Goal: Transaction & Acquisition: Register for event/course

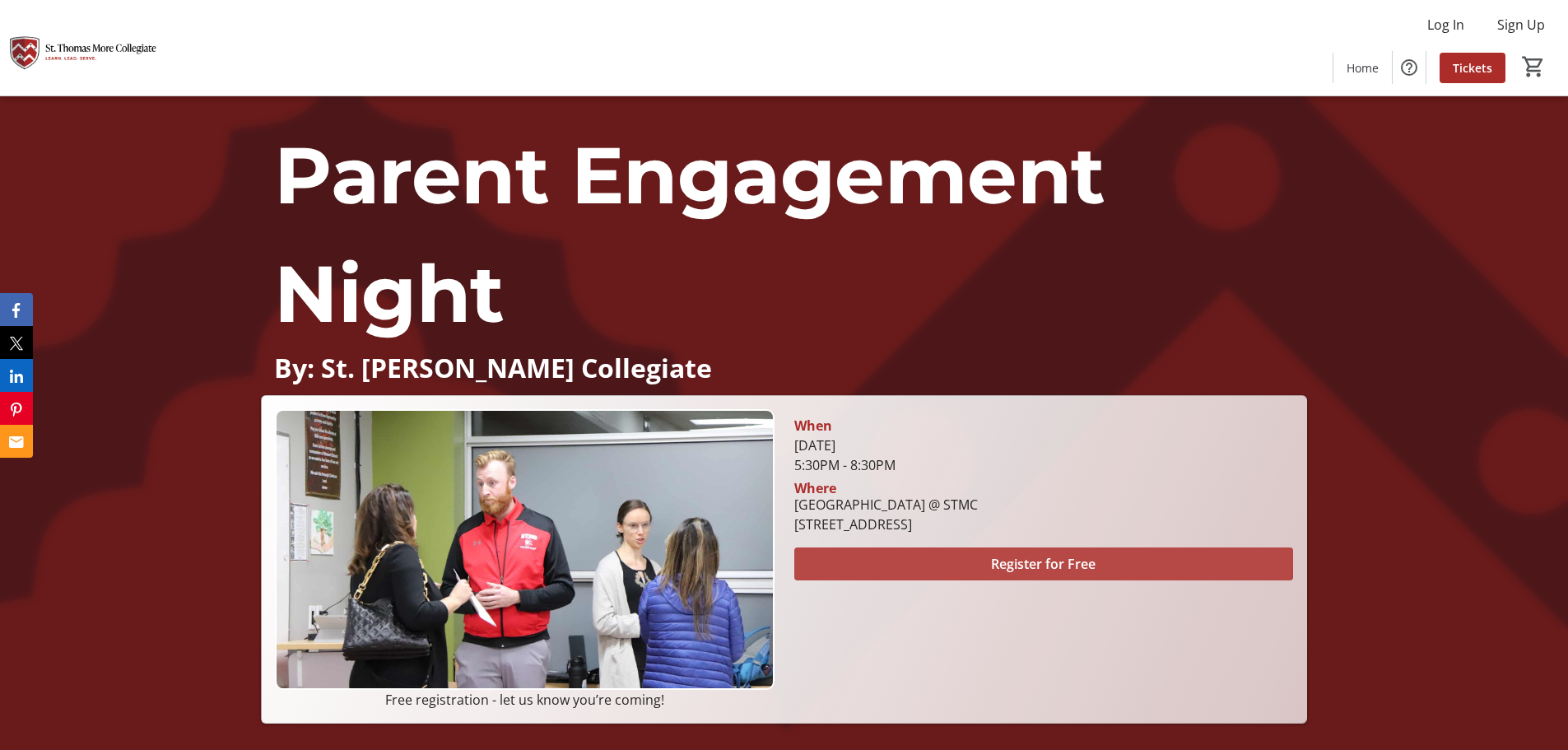
click at [991, 561] on span "Register for Free" at bounding box center [1043, 563] width 105 height 20
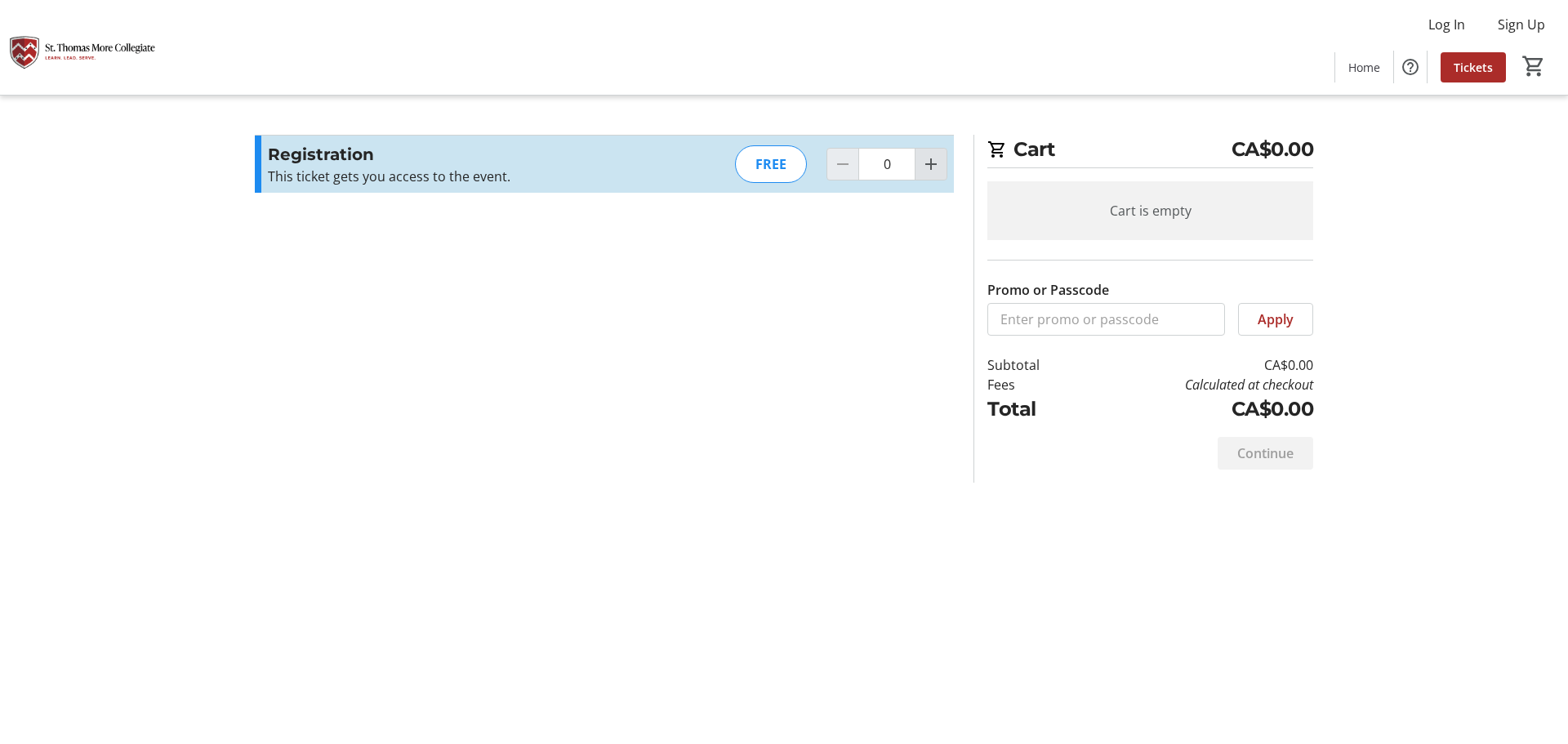
click at [935, 170] on mat-icon "Increment by one" at bounding box center [931, 164] width 19 height 19
type input "2"
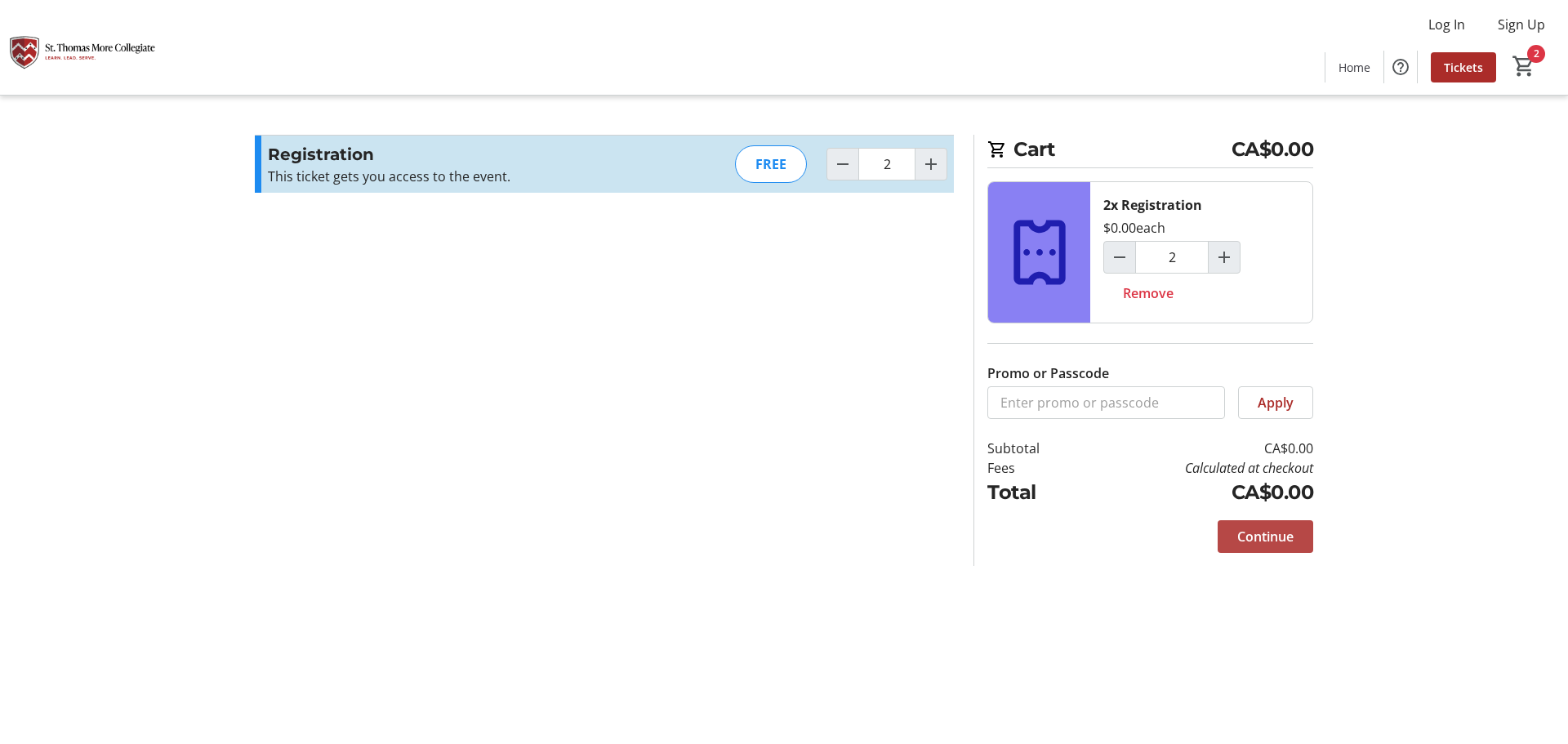
click at [1252, 531] on span "Continue" at bounding box center [1265, 536] width 57 height 19
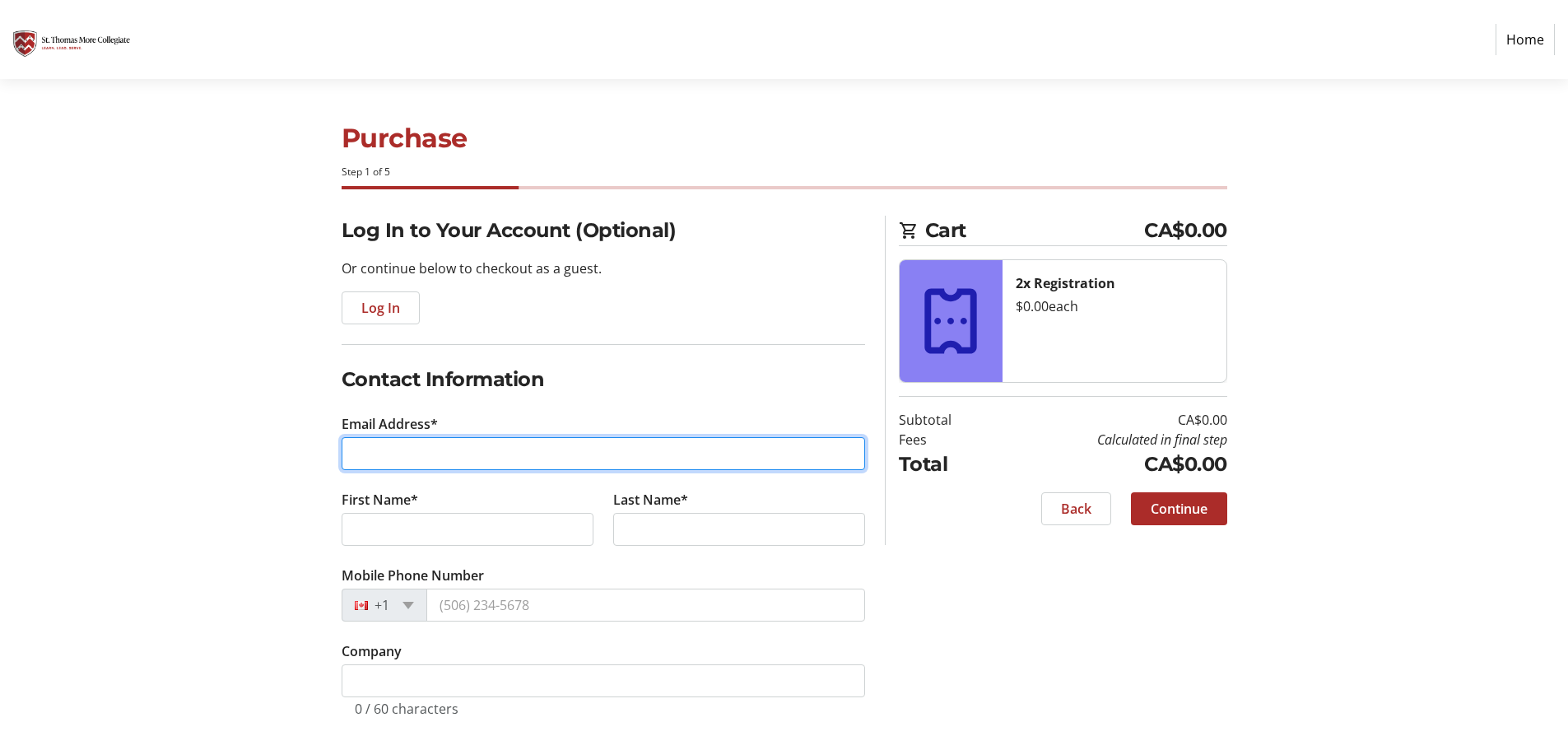
click at [431, 459] on input "Email Address*" at bounding box center [603, 453] width 524 height 33
type input "[EMAIL_ADDRESS][DOMAIN_NAME]"
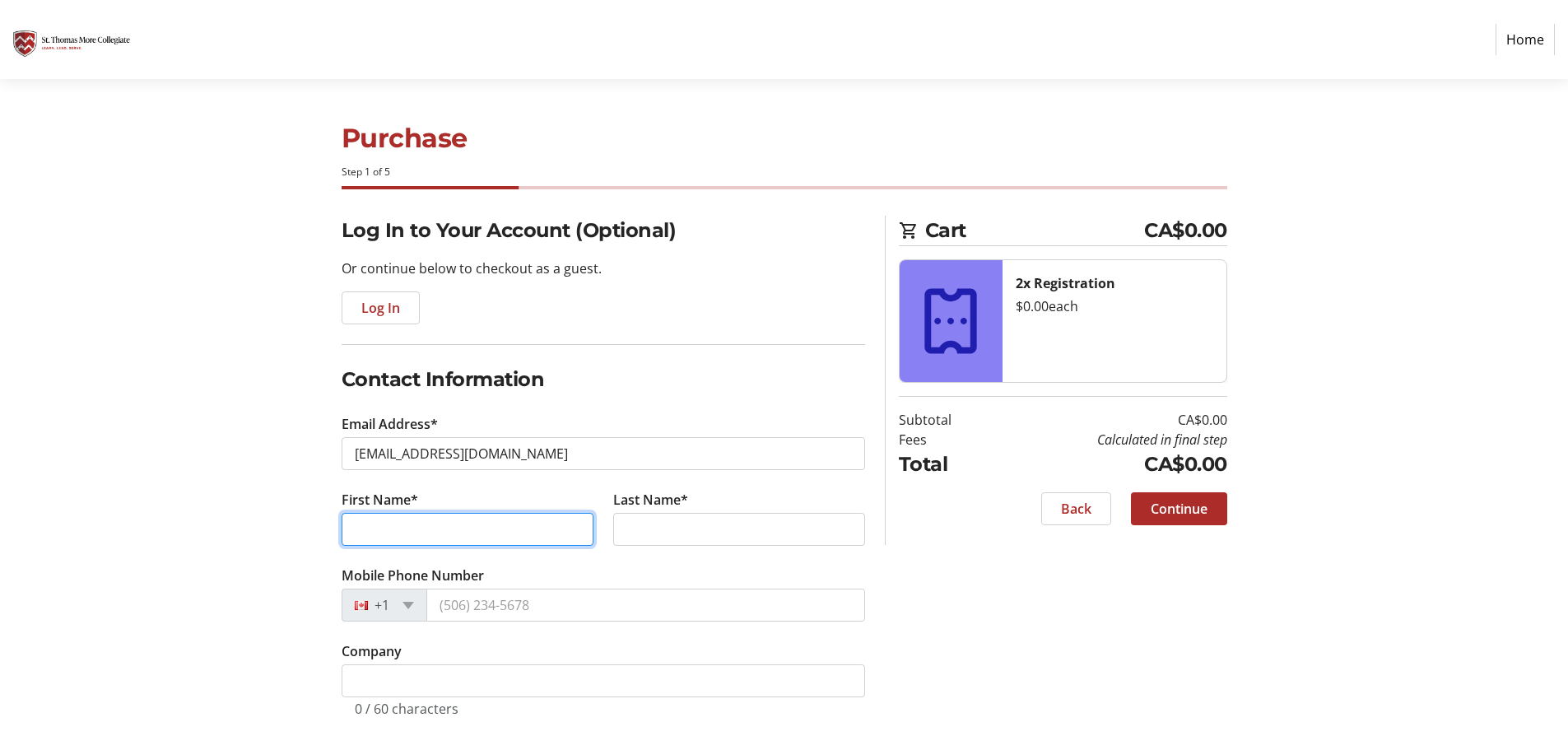
click at [439, 528] on input "First Name*" at bounding box center [468, 529] width 252 height 33
type input "[PERSON_NAME]"
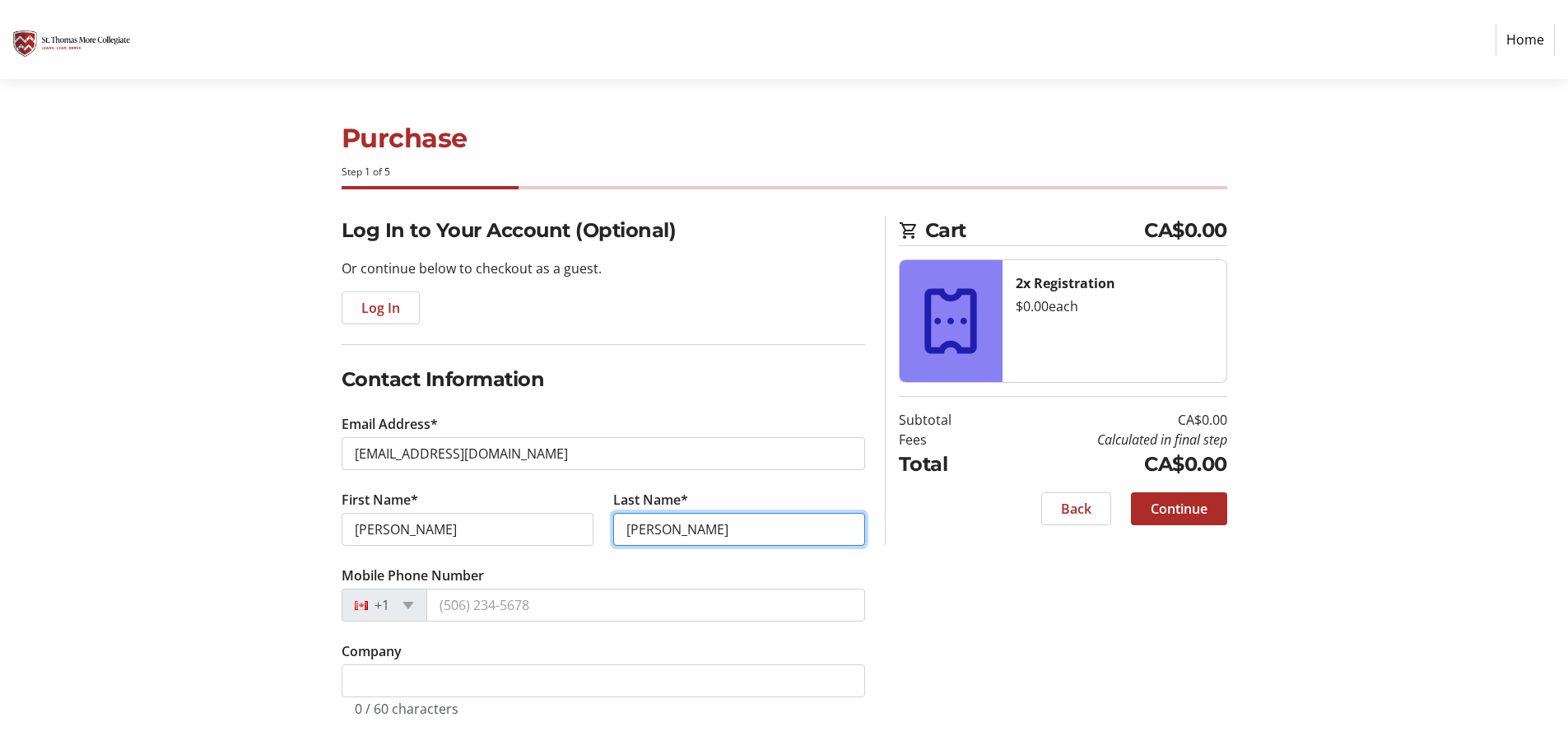
type input "[PERSON_NAME]"
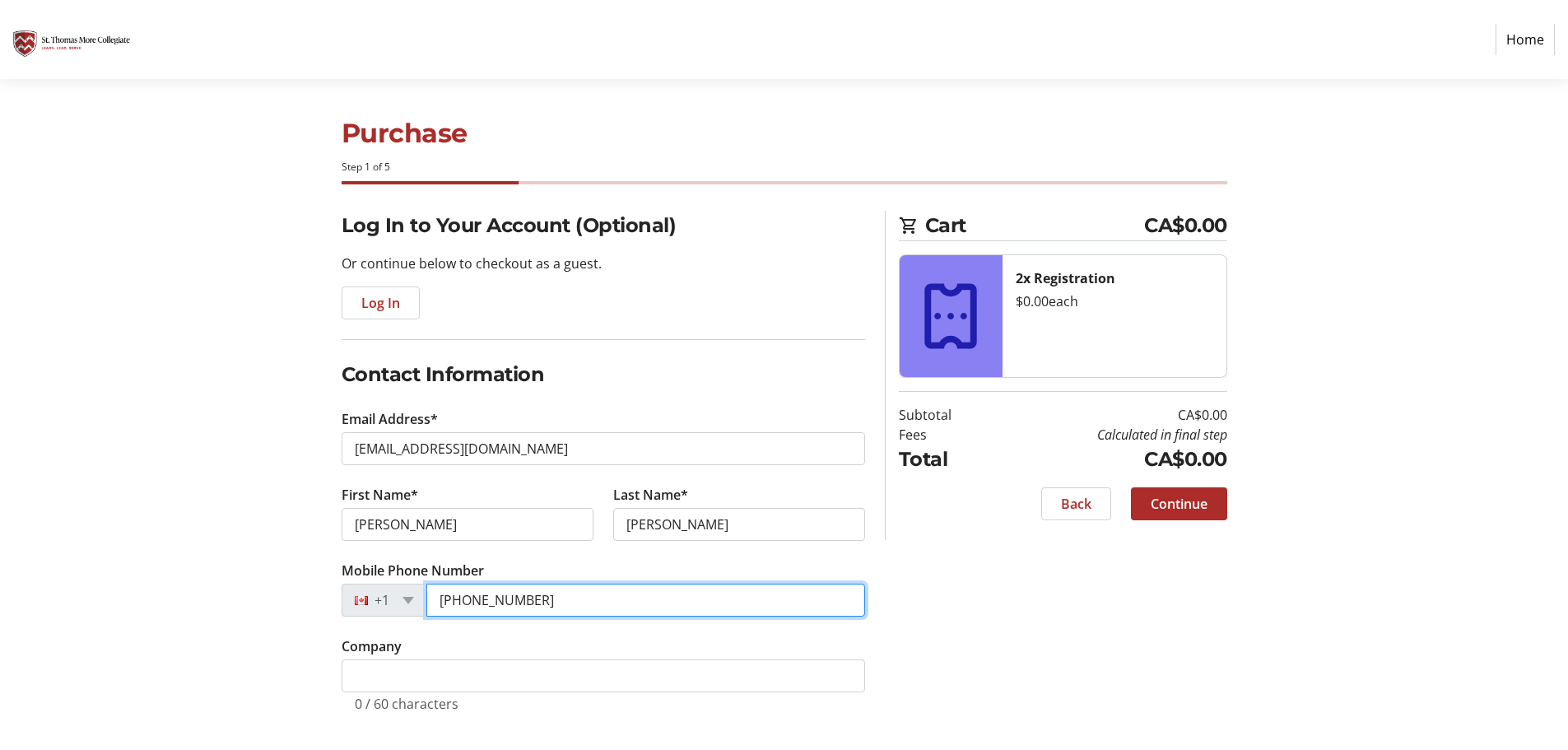
scroll to position [7, 0]
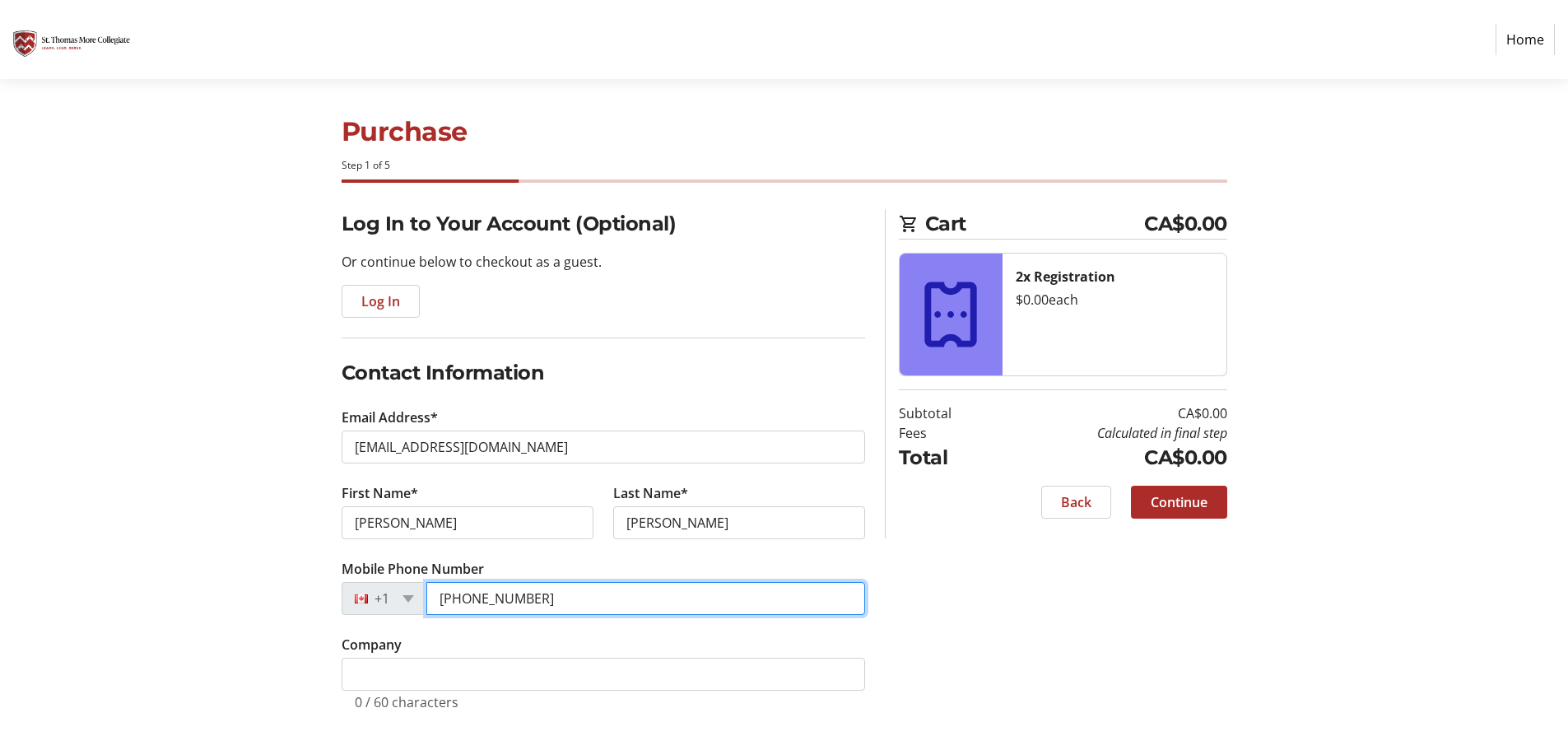
type input "[PHONE_NUMBER]"
click at [1018, 655] on div "Log In to Your Account (Optional) Or continue below to checkout as a guest. Log…" at bounding box center [784, 479] width 1087 height 541
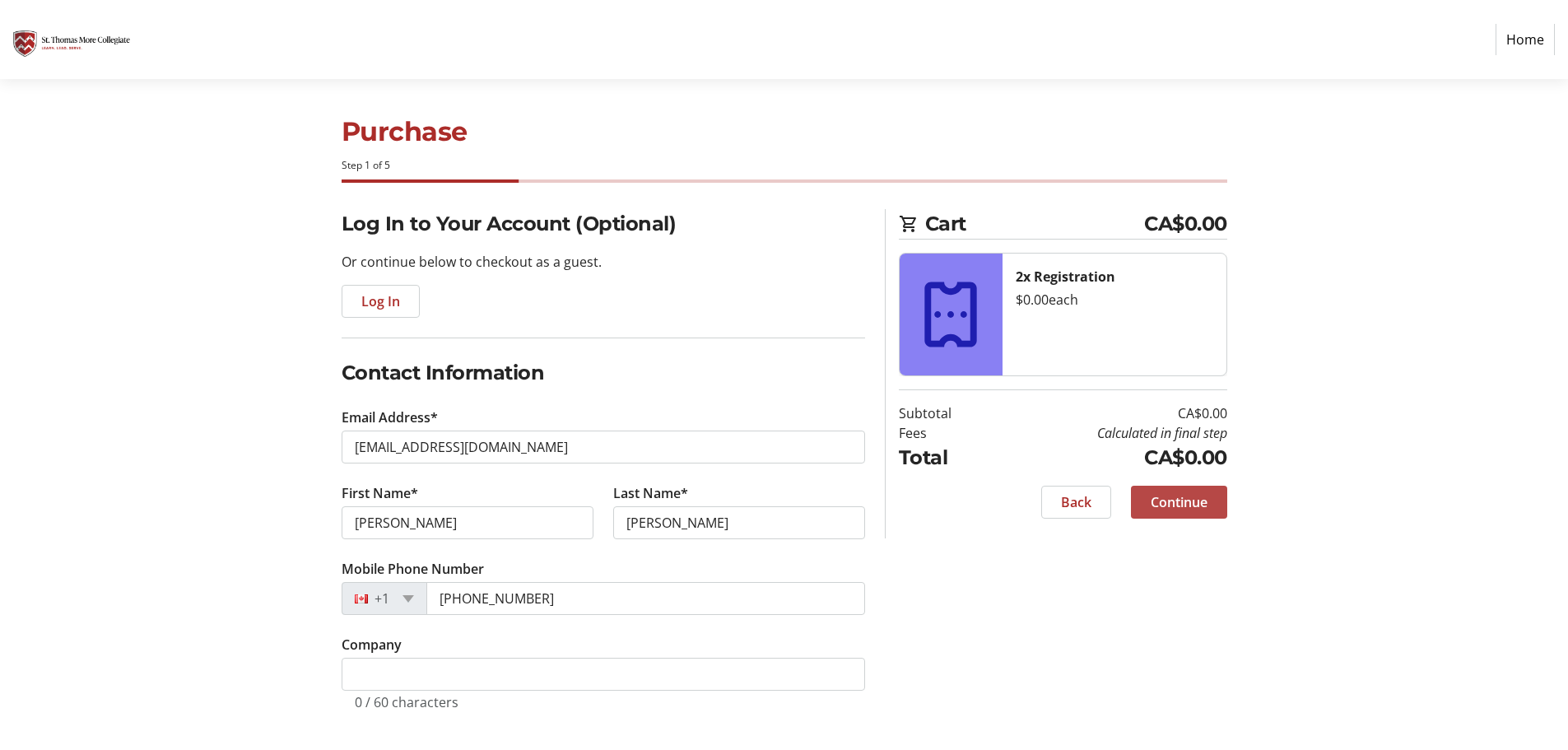
click at [1177, 506] on span "Continue" at bounding box center [1179, 502] width 57 height 20
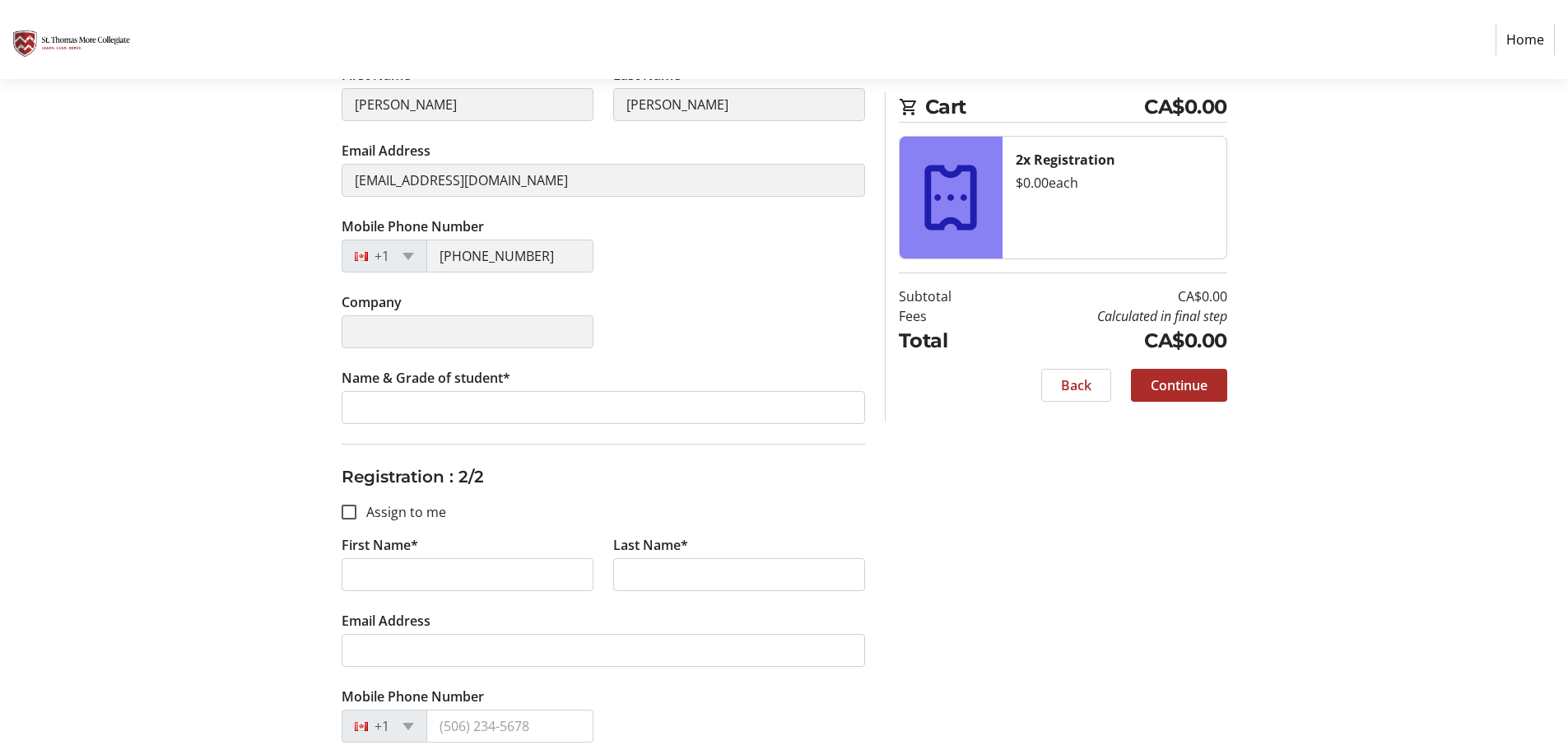
scroll to position [327, 0]
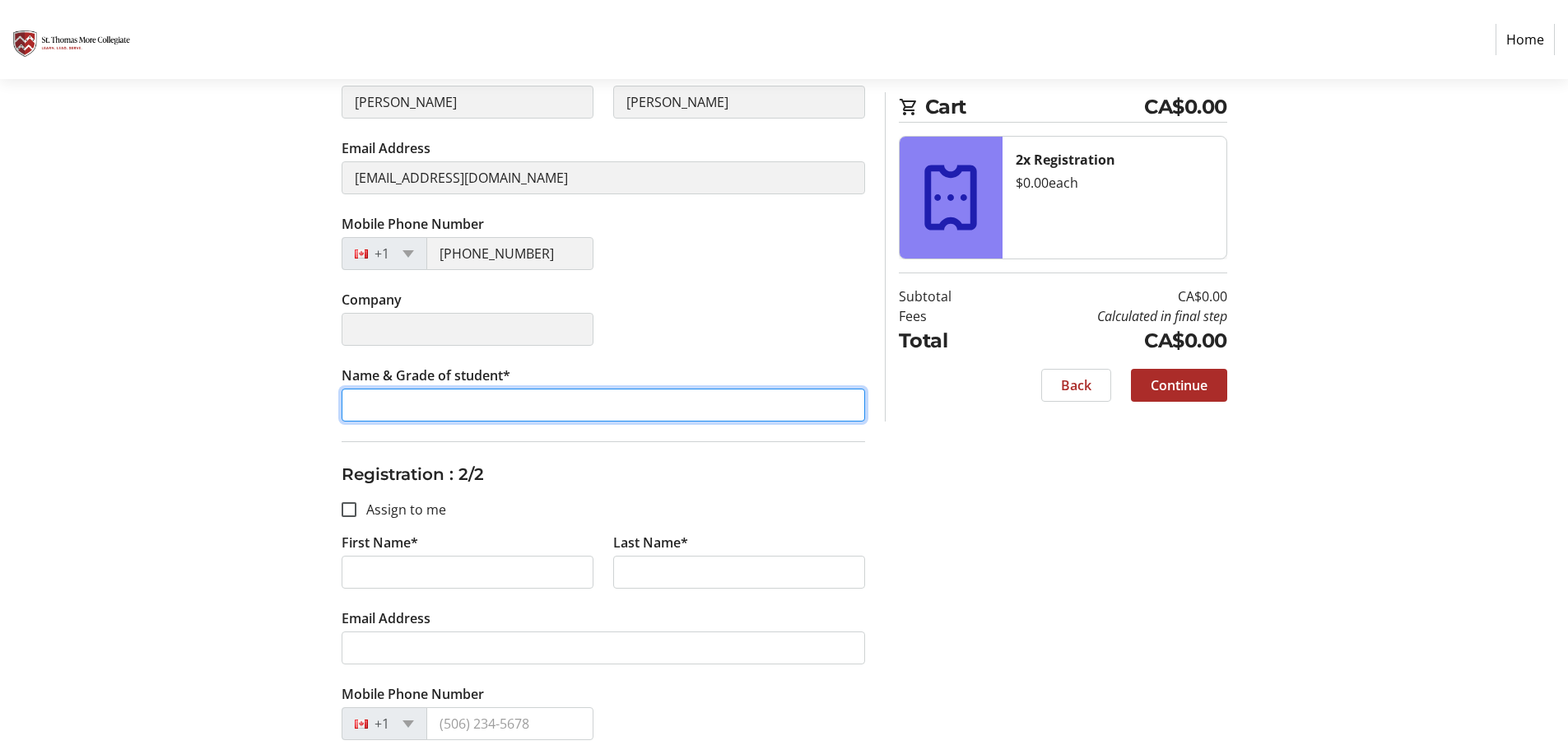
click at [411, 407] on input "Name & Grade of student*" at bounding box center [603, 405] width 524 height 33
type input "[PERSON_NAME], Grade 8"
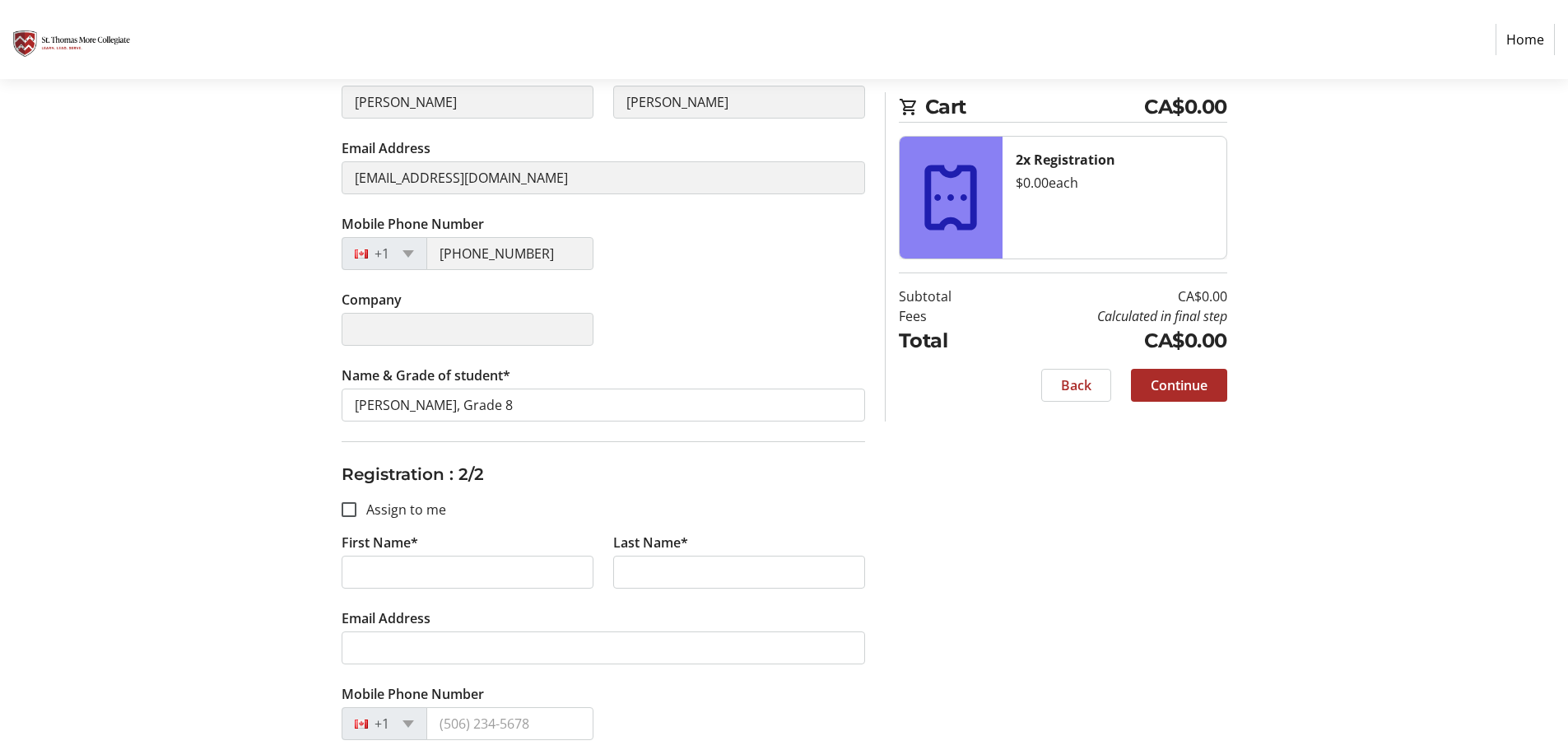
click at [594, 490] on fieldset "Registration : 2/2 Assign to me First Name* Last Name* Email Address Mobile Pho…" at bounding box center [603, 677] width 524 height 470
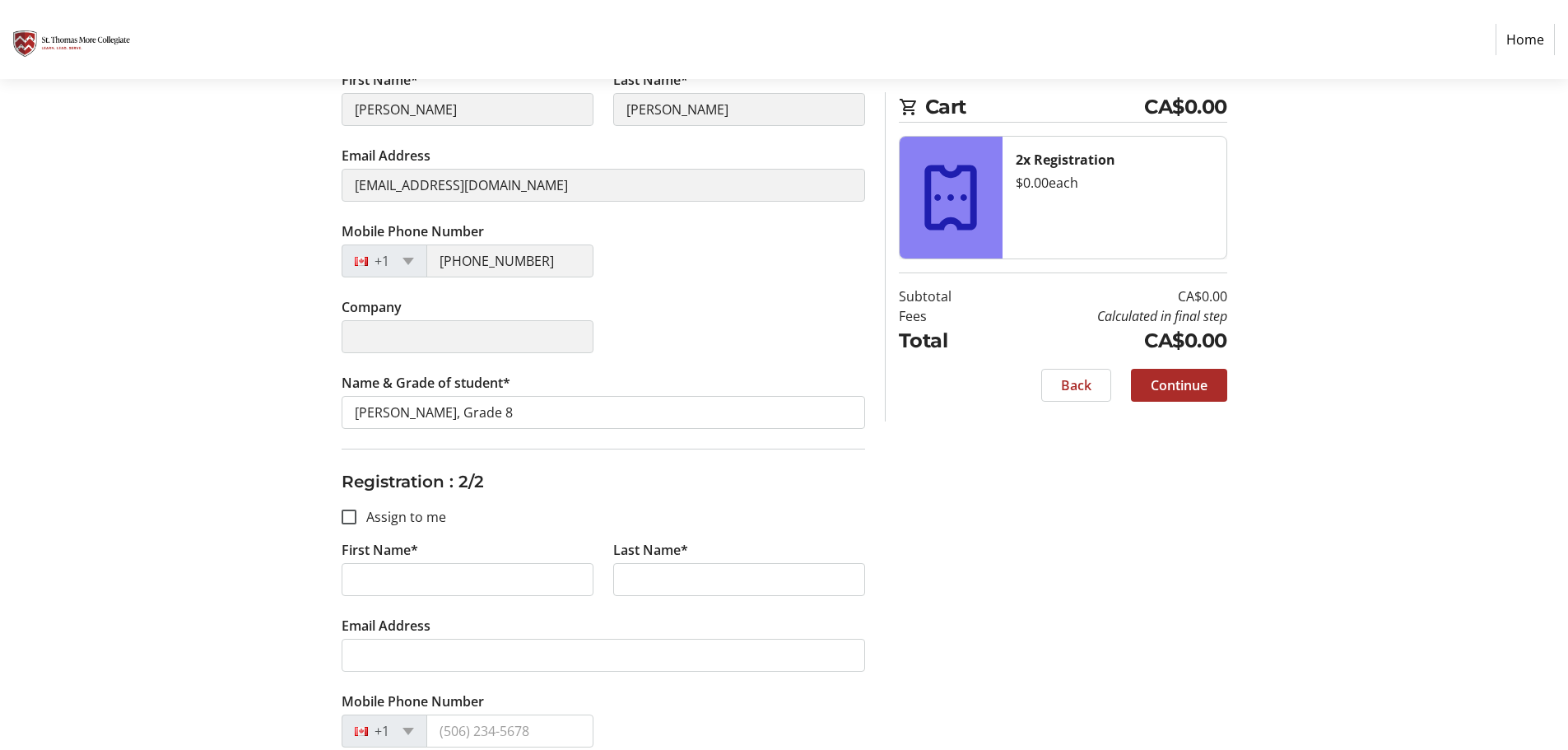
scroll to position [323, 0]
click at [347, 512] on input "Assign to me" at bounding box center [348, 513] width 14 height 14
checkbox input "true"
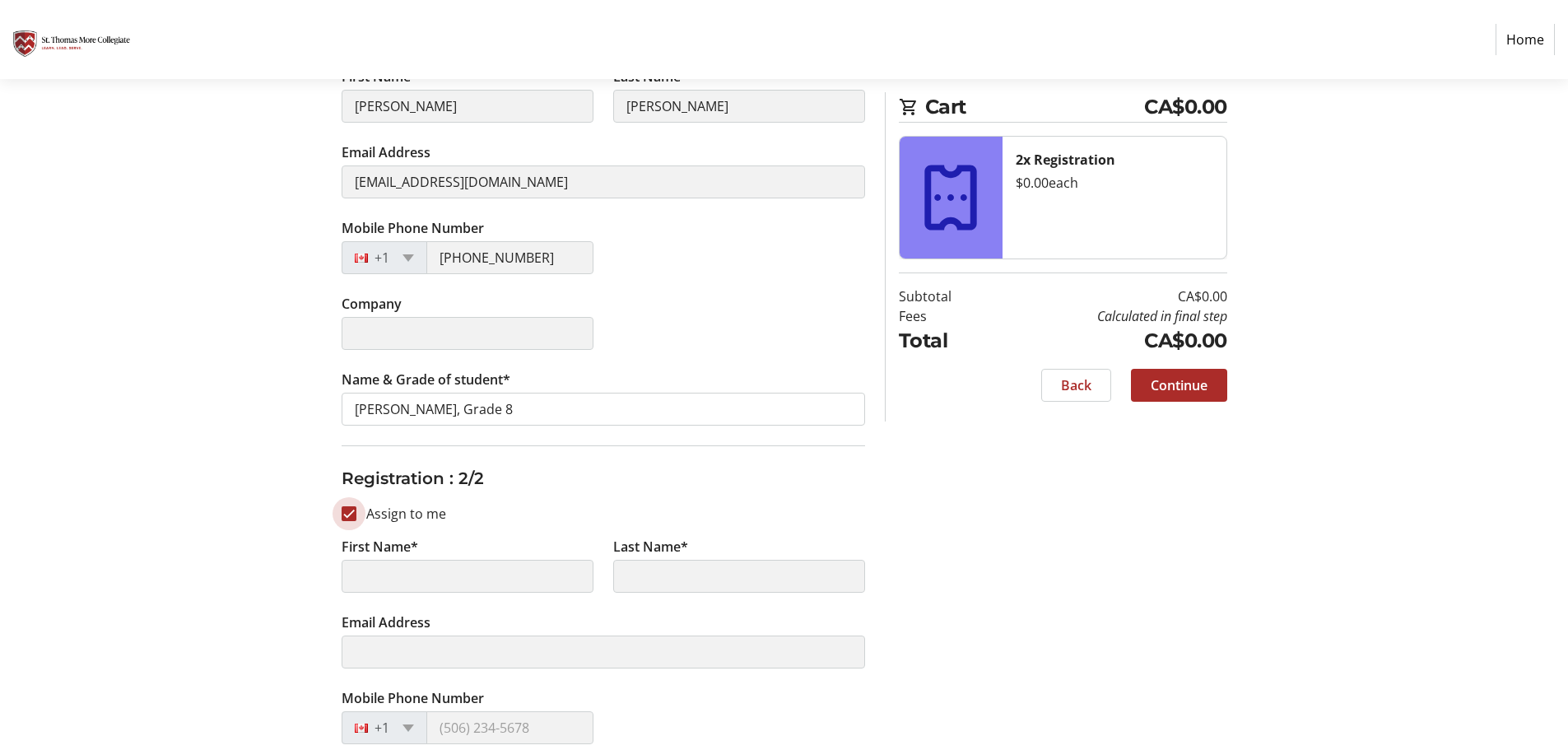
type input "[PERSON_NAME]"
type input "[EMAIL_ADDRESS][DOMAIN_NAME]"
type input "[PHONE_NUMBER]"
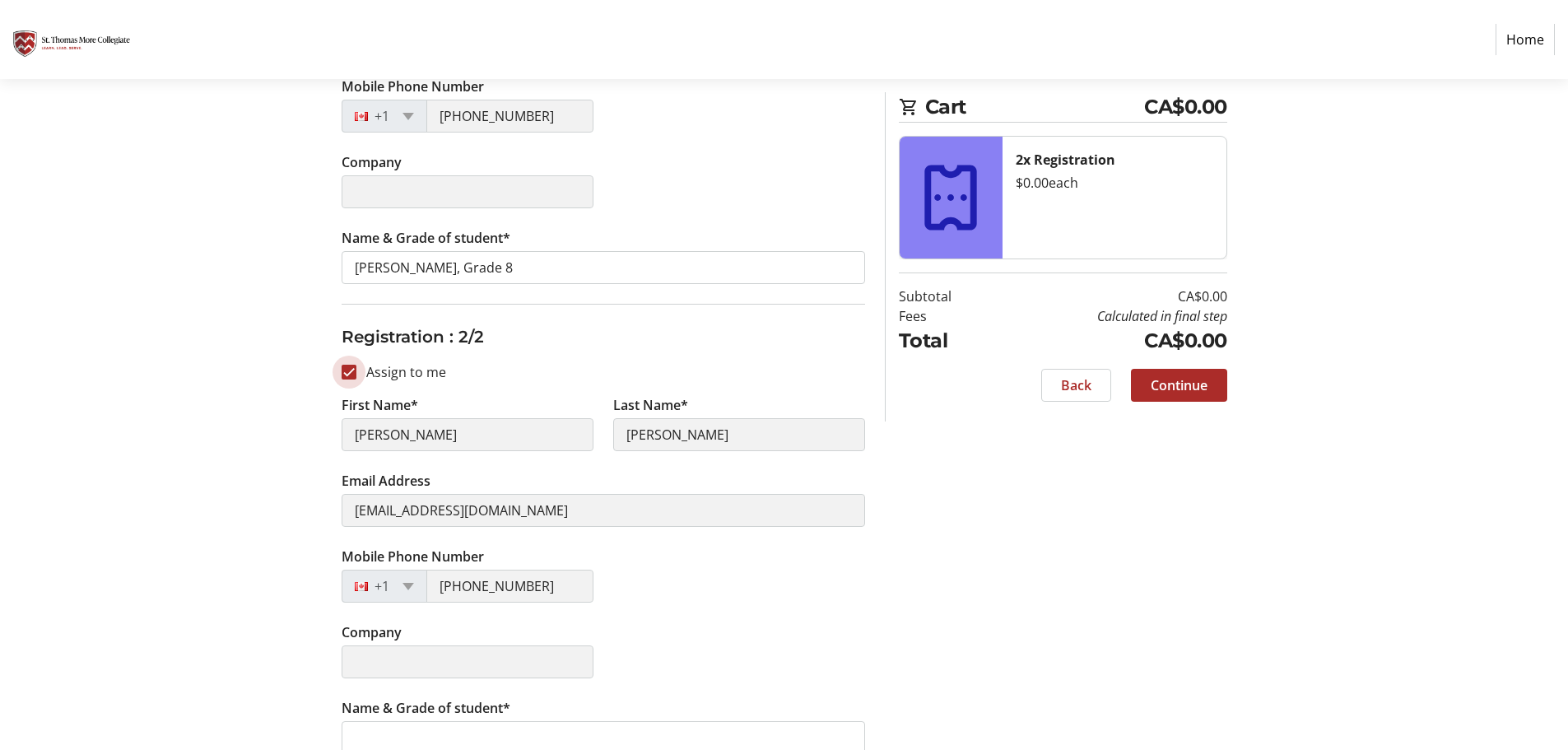
scroll to position [488, 0]
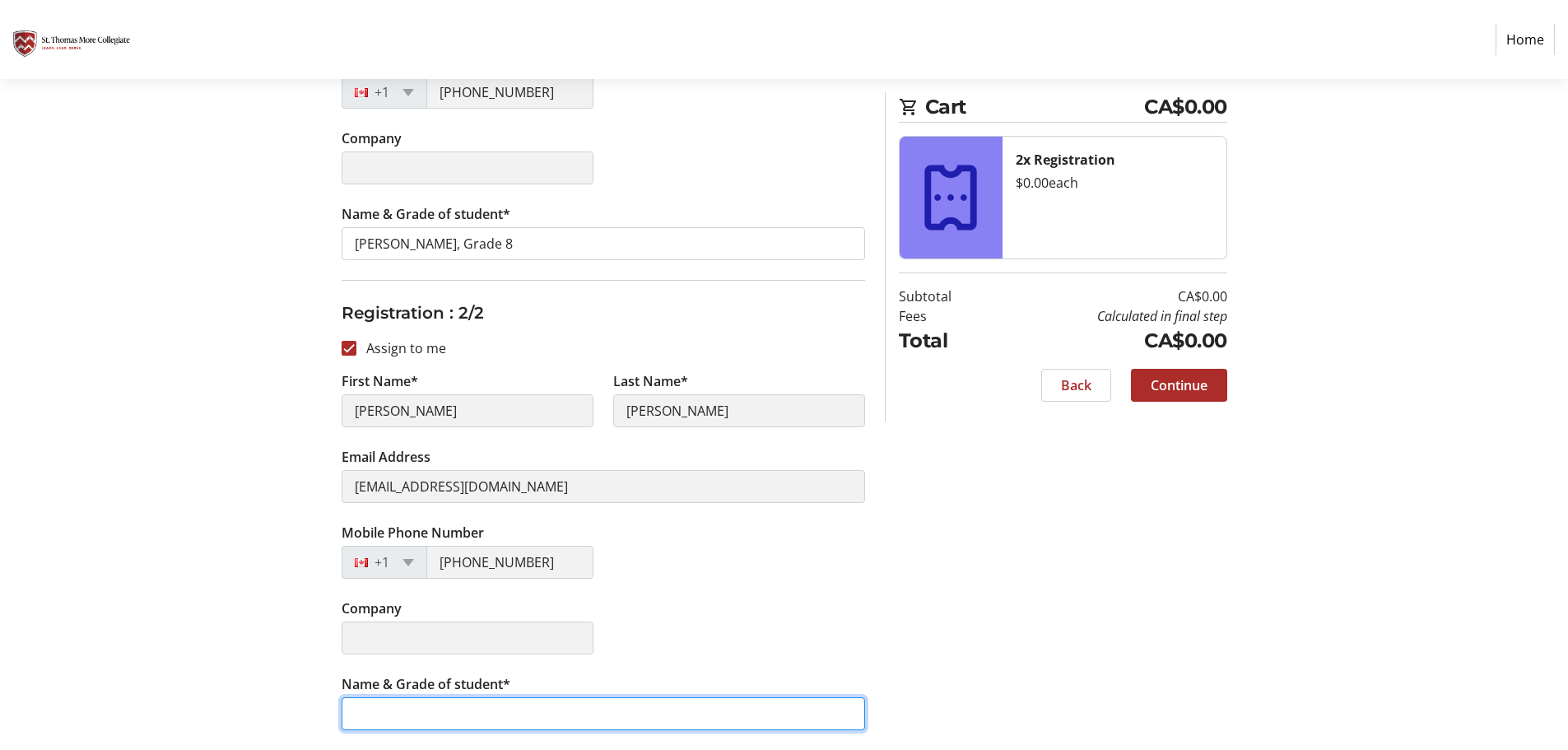
click at [531, 720] on input "Name & Grade of student*" at bounding box center [603, 714] width 524 height 33
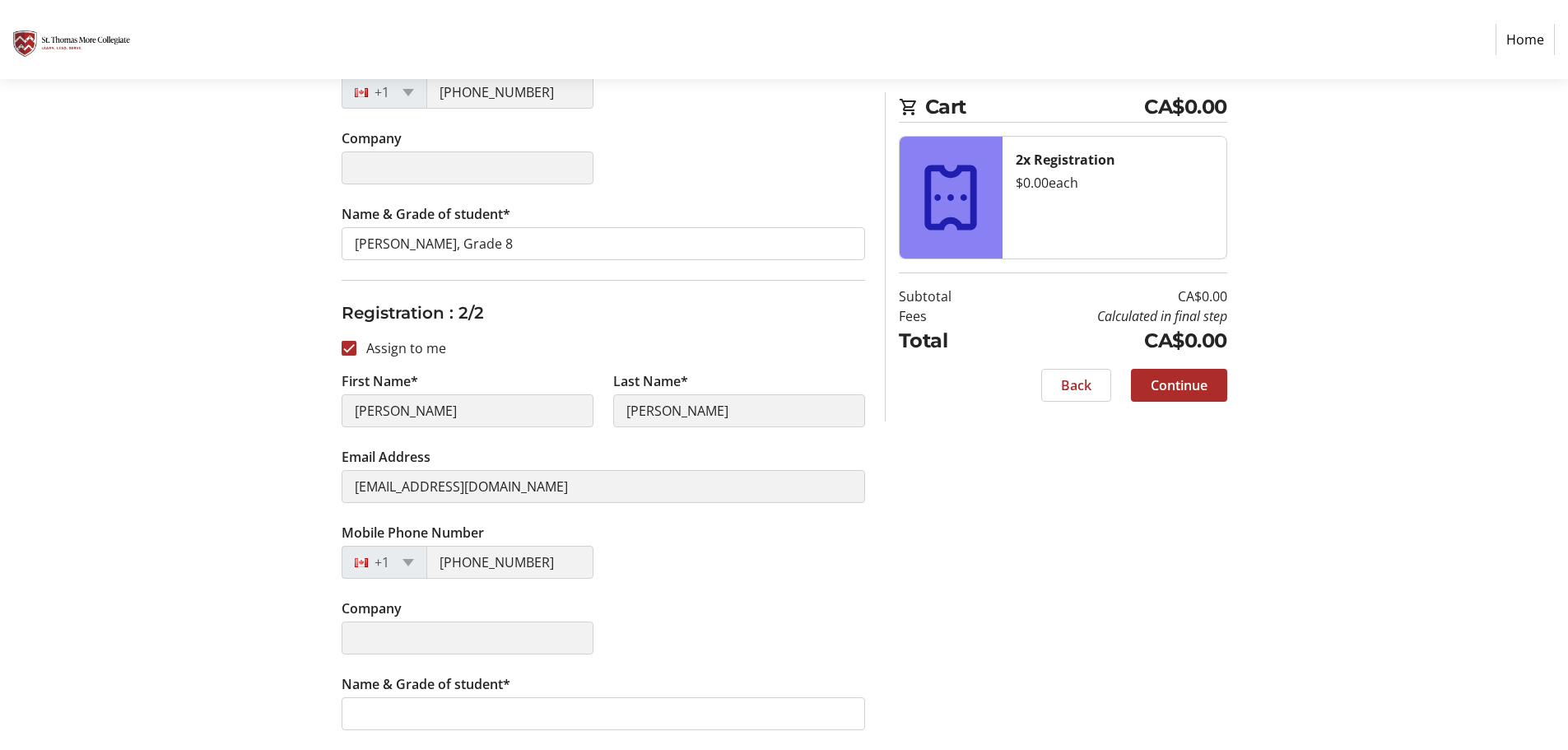
click at [974, 558] on div "Assign Tickets Enter details for each attendee so that they receive their ticke…" at bounding box center [784, 239] width 1087 height 1023
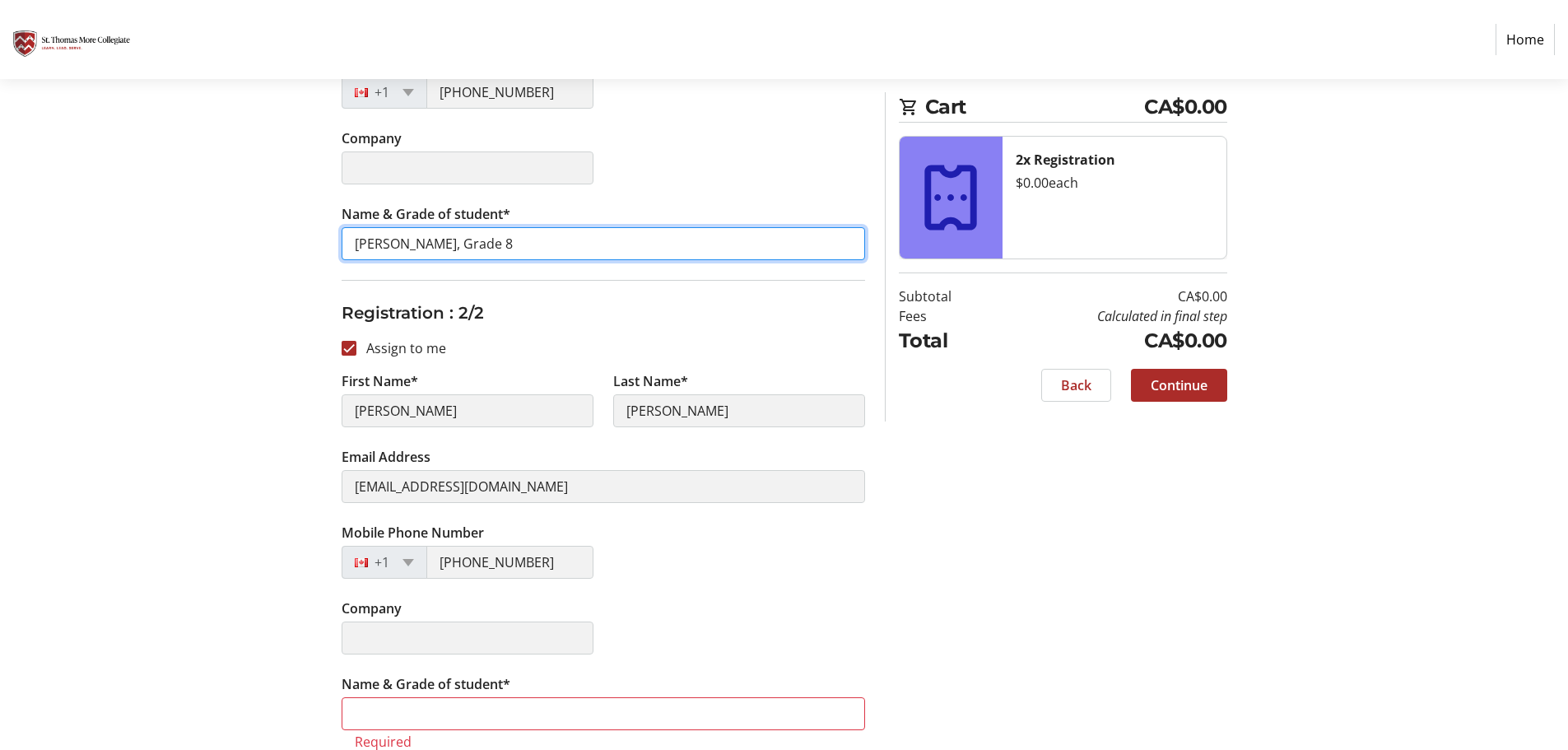
drag, startPoint x: 501, startPoint y: 237, endPoint x: 298, endPoint y: 240, distance: 203.0
click at [298, 240] on div "Assign Tickets Enter details for each attendee so that they receive their ticke…" at bounding box center [784, 248] width 1087 height 1042
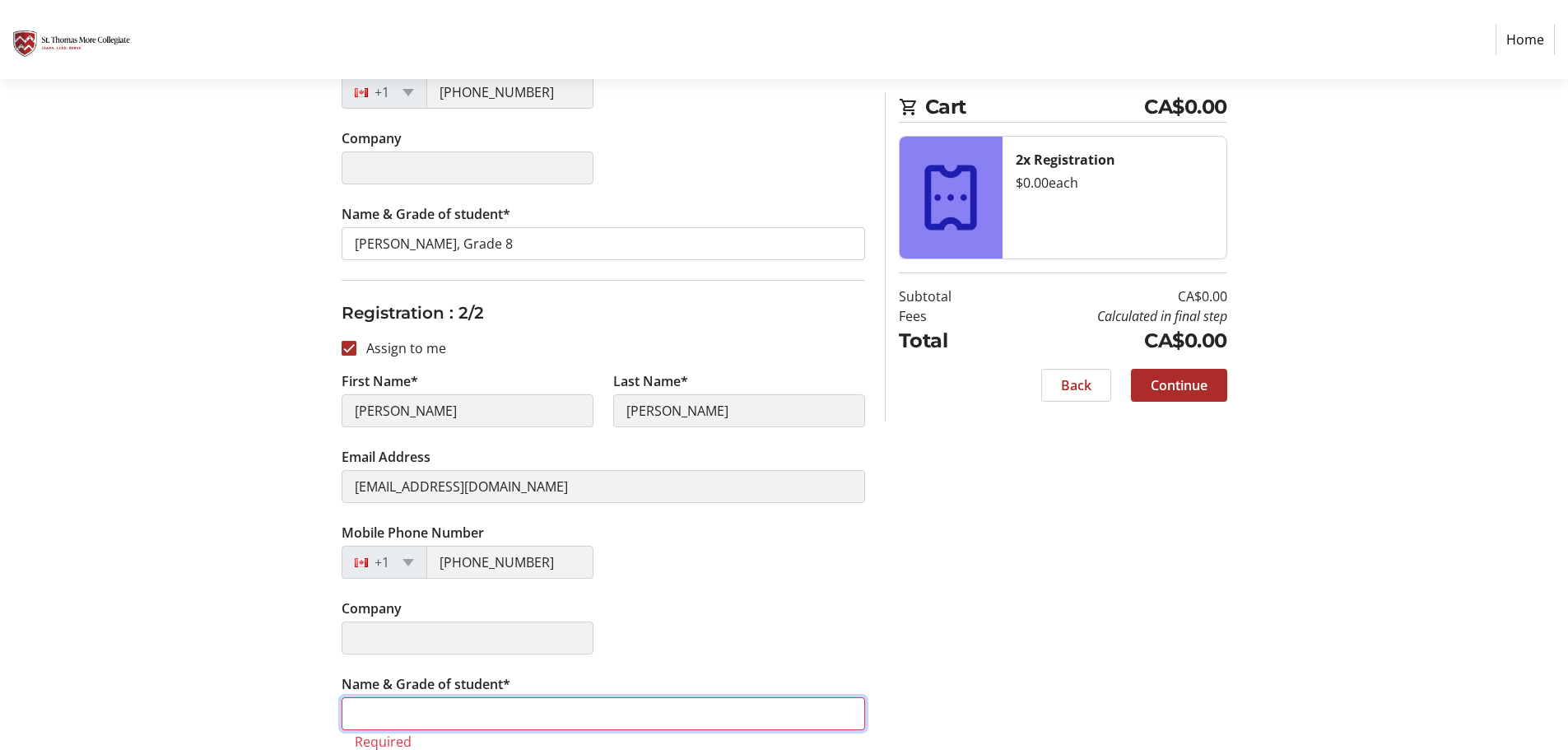
click at [411, 704] on input "Name & Grade of student*" at bounding box center [603, 714] width 524 height 33
paste input "[PERSON_NAME], Grade 8"
type input "[PERSON_NAME], Grade 8"
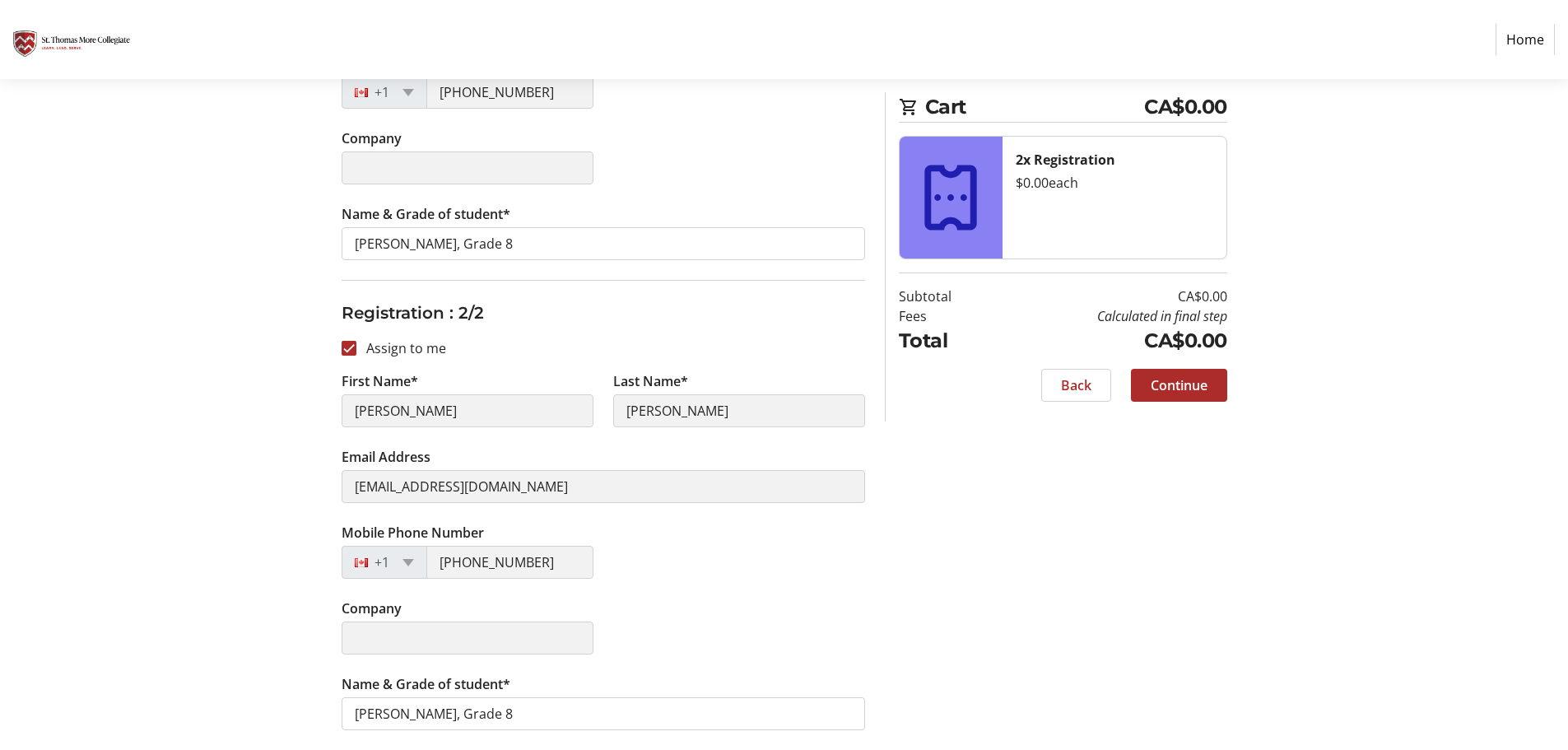
click at [839, 602] on div "Company" at bounding box center [603, 637] width 543 height 76
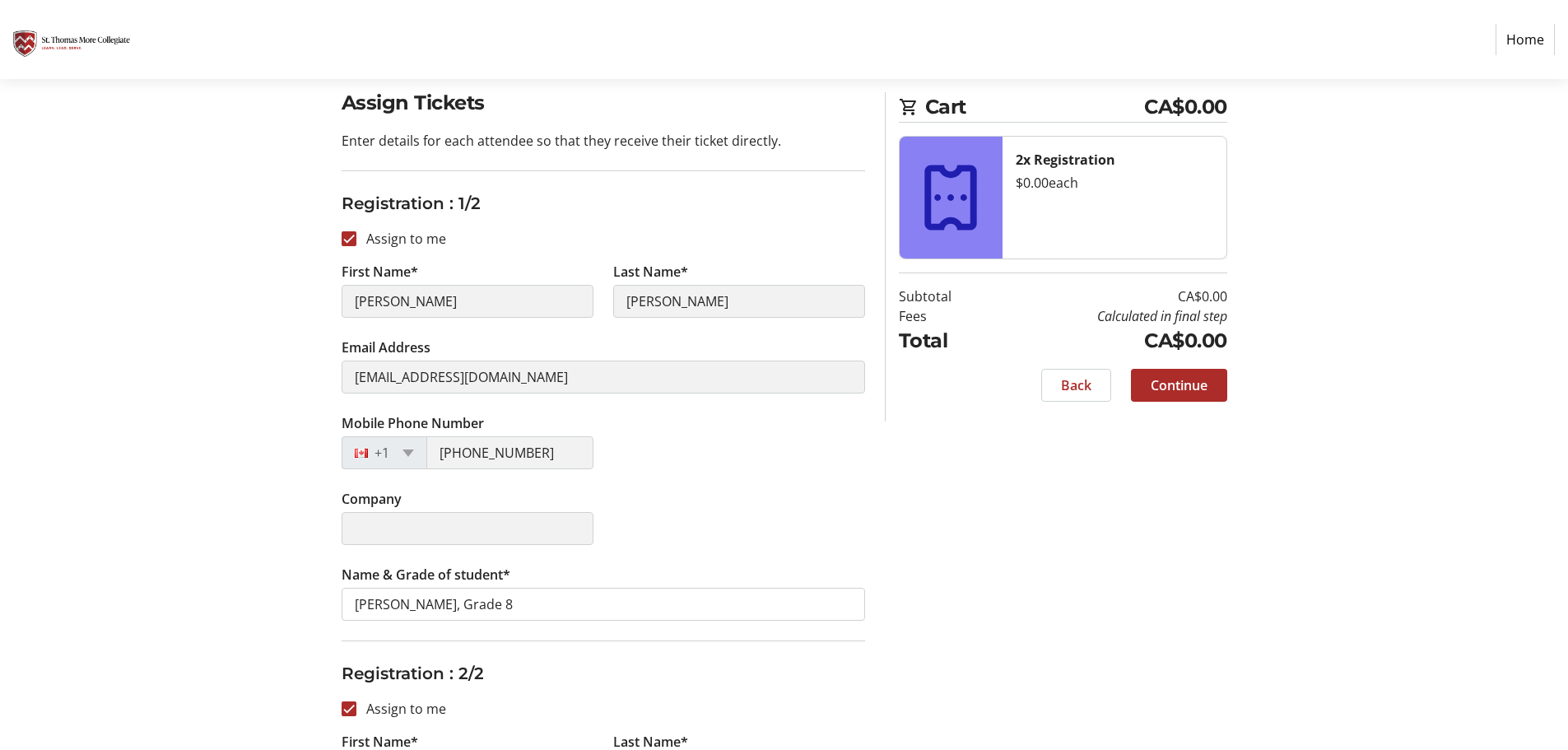
scroll to position [12, 0]
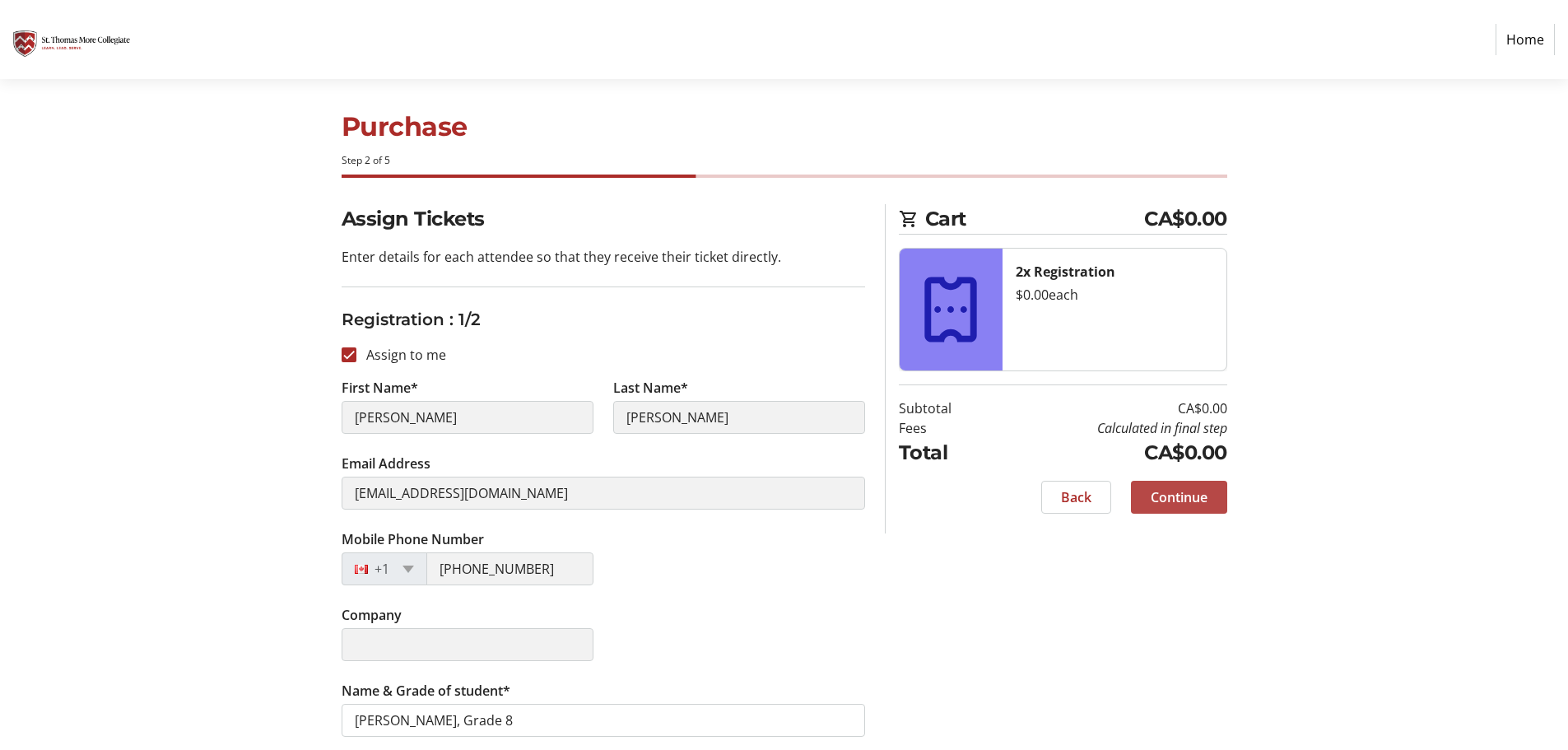
click at [1204, 497] on span "Continue" at bounding box center [1179, 497] width 57 height 20
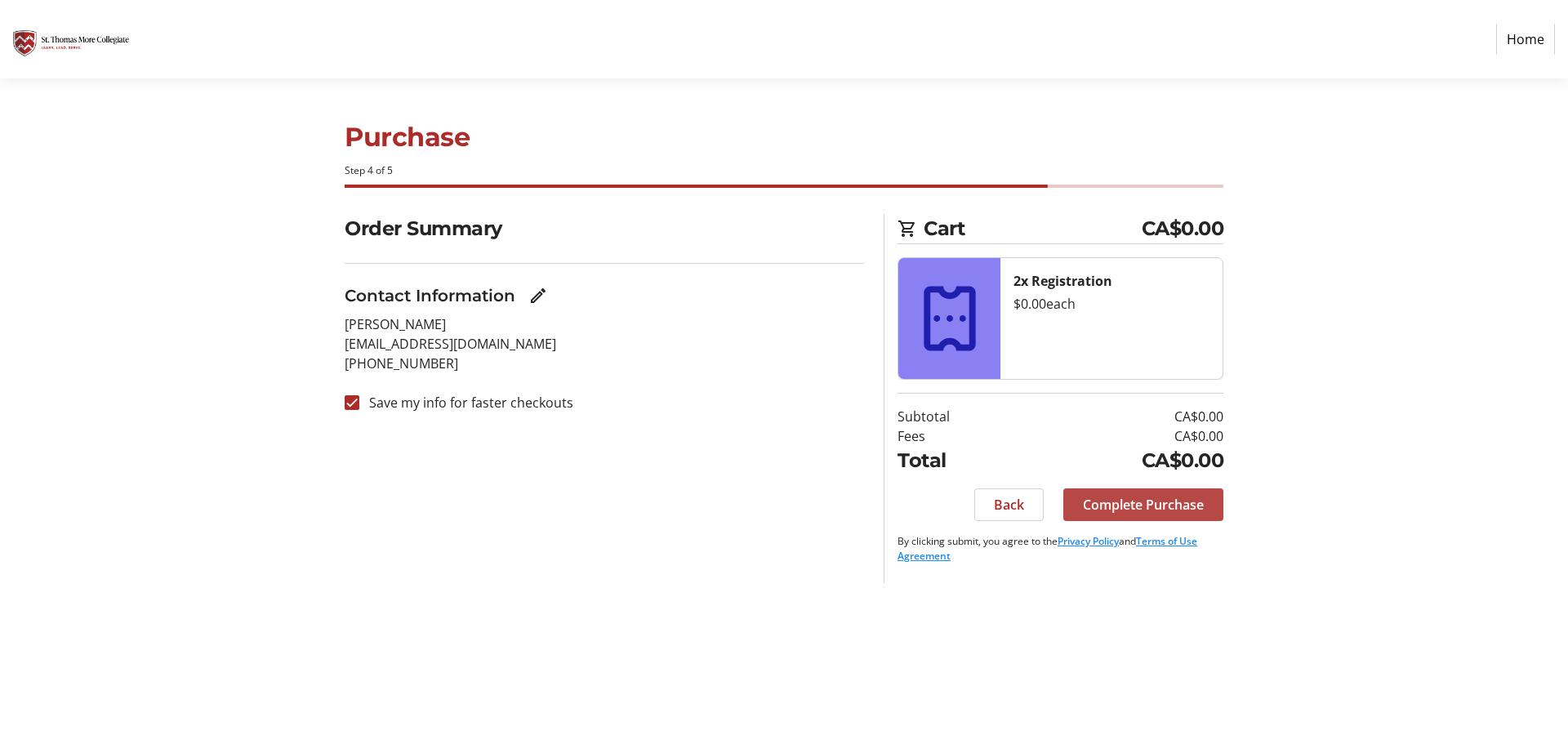
click at [1163, 509] on span "Complete Purchase" at bounding box center [1143, 505] width 121 height 19
